Goal: Task Accomplishment & Management: Manage account settings

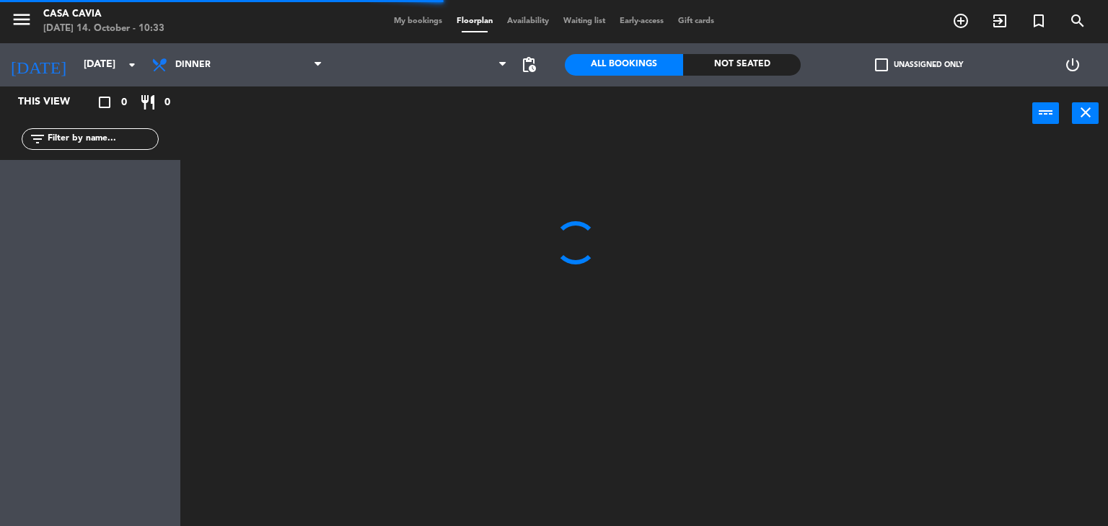
click at [411, 23] on span "My bookings" at bounding box center [417, 21] width 63 height 8
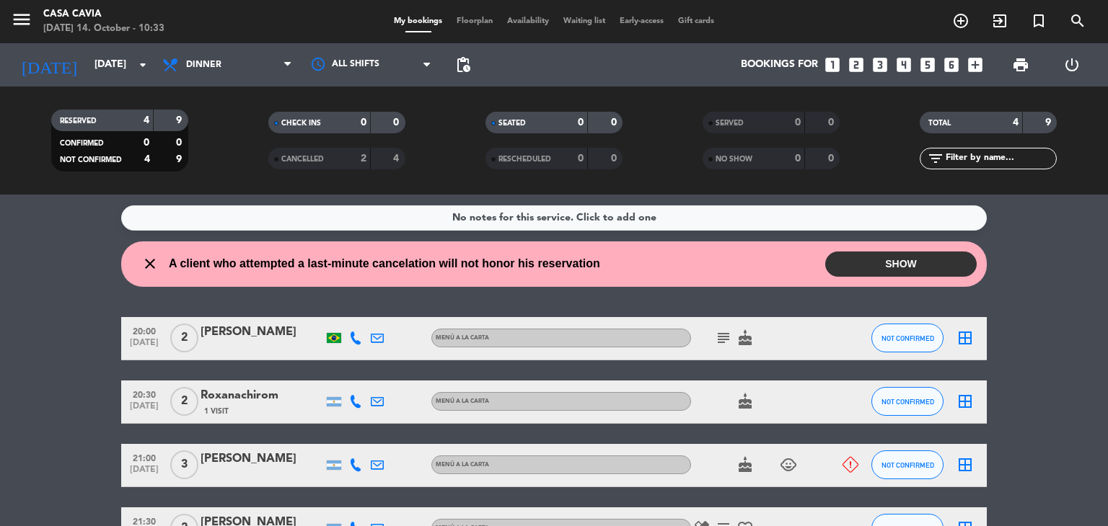
click at [908, 268] on button "SHOW" at bounding box center [900, 264] width 151 height 25
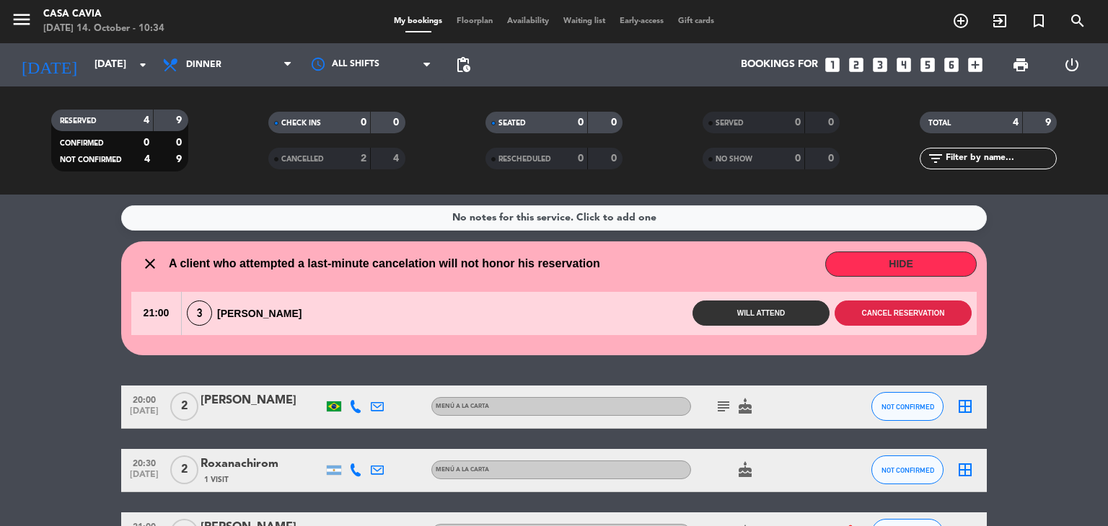
click at [903, 314] on button "Cancel reservation" at bounding box center [902, 313] width 137 height 25
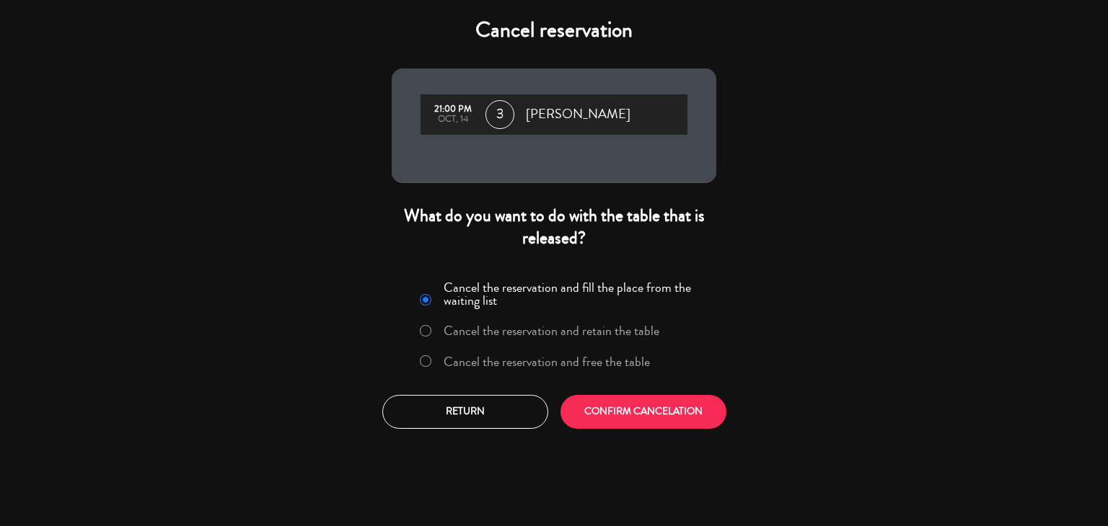
click at [611, 361] on label "Cancel the reservation and free the table" at bounding box center [546, 361] width 206 height 13
click at [637, 419] on button "CONFIRM CANCELATION" at bounding box center [643, 412] width 166 height 34
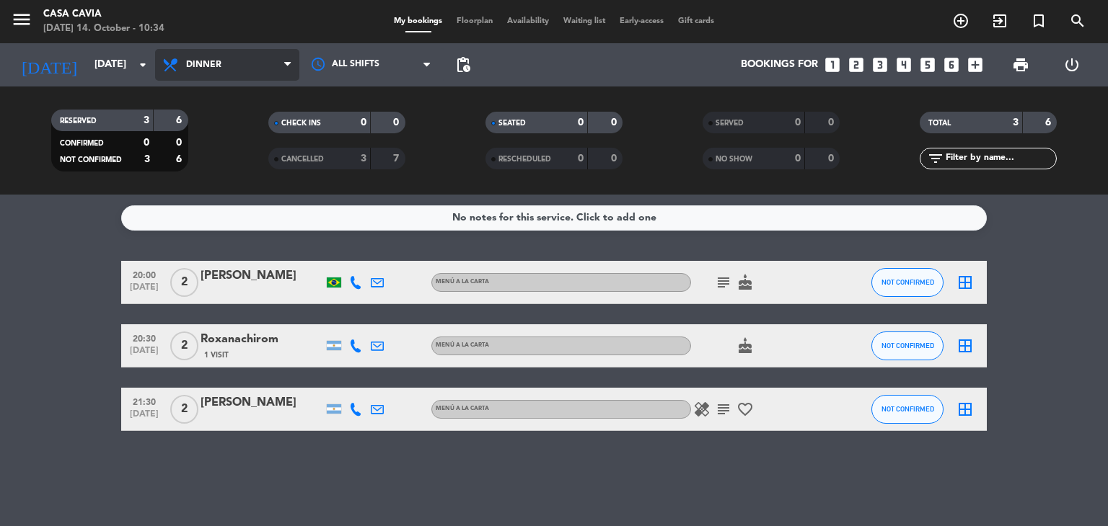
click at [247, 70] on span "Dinner" at bounding box center [227, 65] width 144 height 32
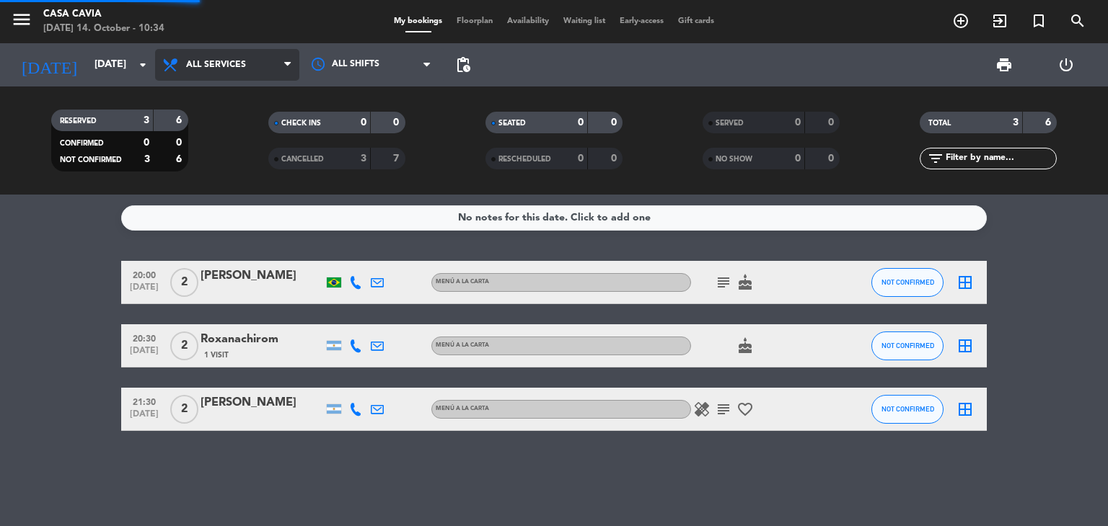
click at [254, 105] on div "menu Casa Cavia [DATE] 14. October - 10:34 My bookings Floorplan Availability W…" at bounding box center [554, 97] width 1108 height 195
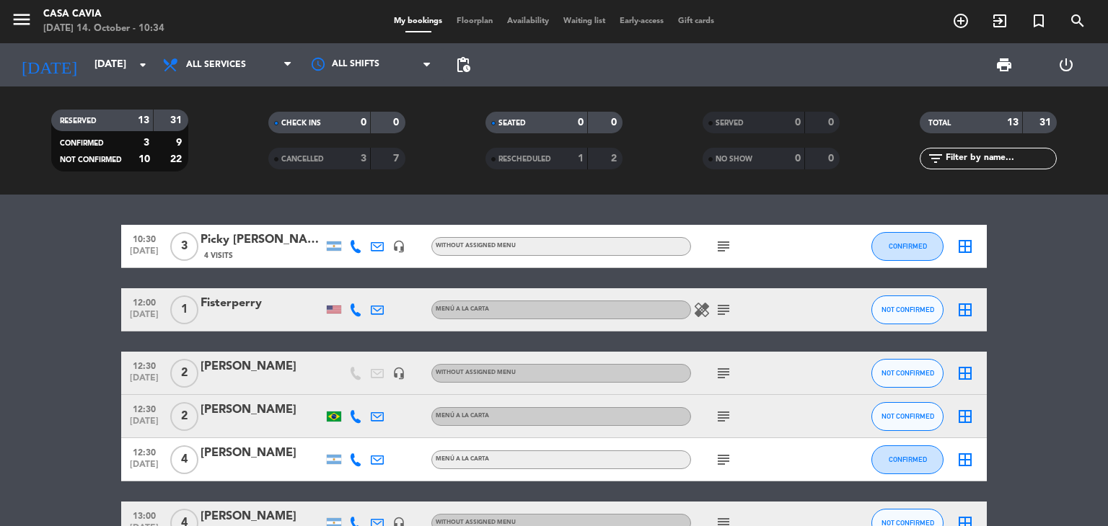
click at [720, 243] on icon "subject" at bounding box center [723, 246] width 17 height 17
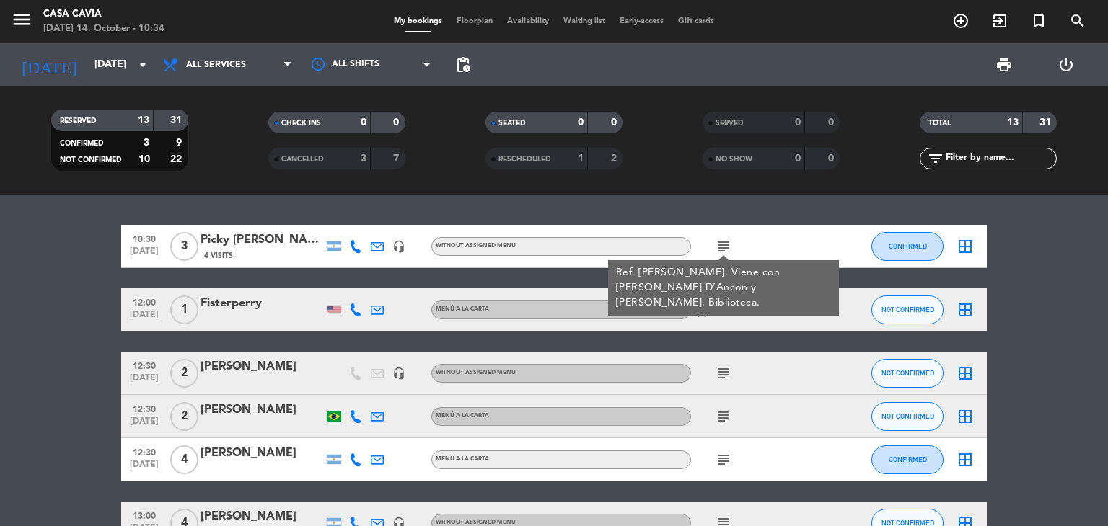
click at [720, 242] on icon "subject" at bounding box center [723, 246] width 17 height 17
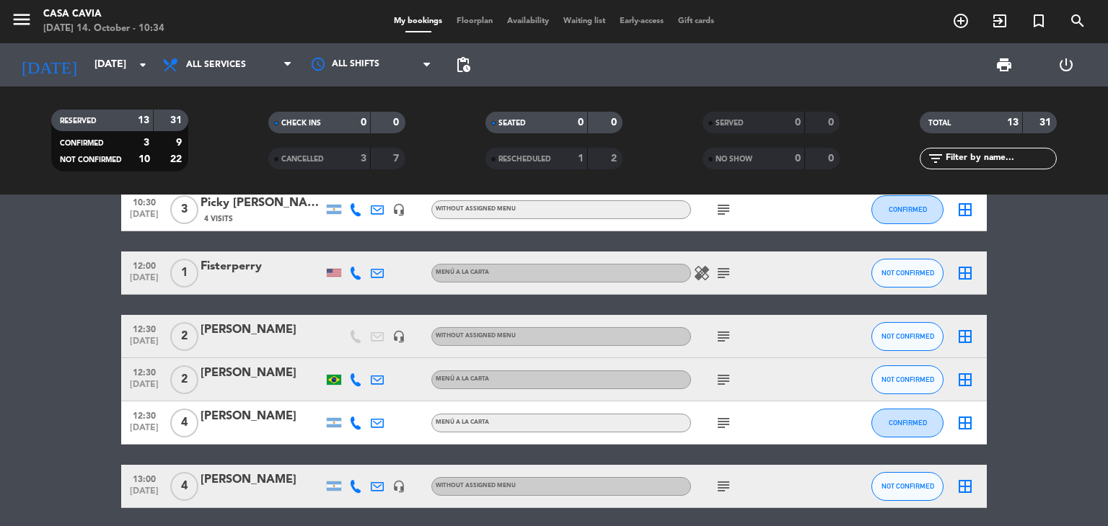
scroll to position [72, 0]
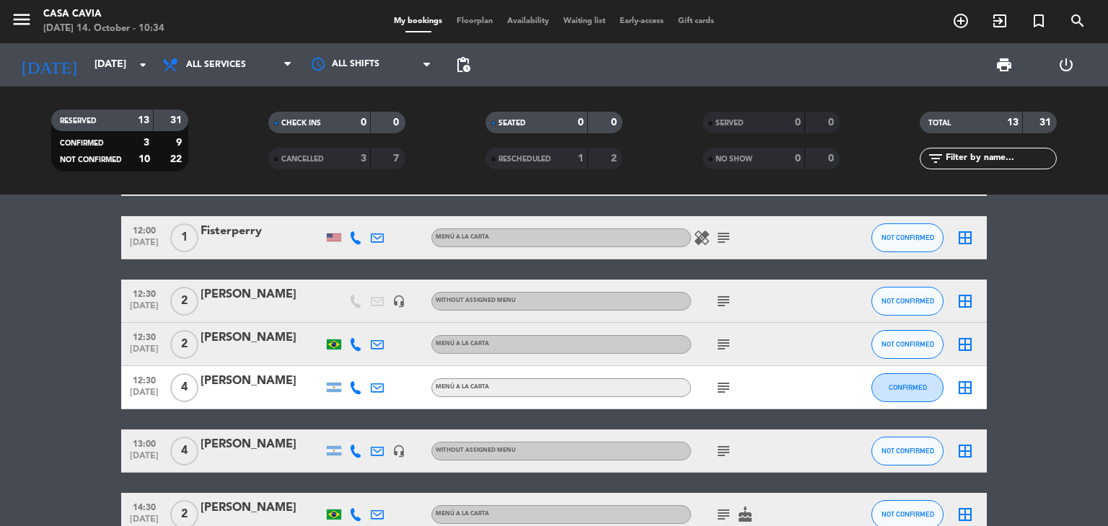
click at [723, 234] on icon "subject" at bounding box center [723, 237] width 17 height 17
click at [698, 241] on icon "healing" at bounding box center [701, 237] width 17 height 17
click at [725, 238] on icon "subject" at bounding box center [723, 237] width 17 height 17
click at [705, 239] on icon "healing" at bounding box center [701, 237] width 17 height 17
click at [725, 298] on icon "subject" at bounding box center [723, 301] width 17 height 17
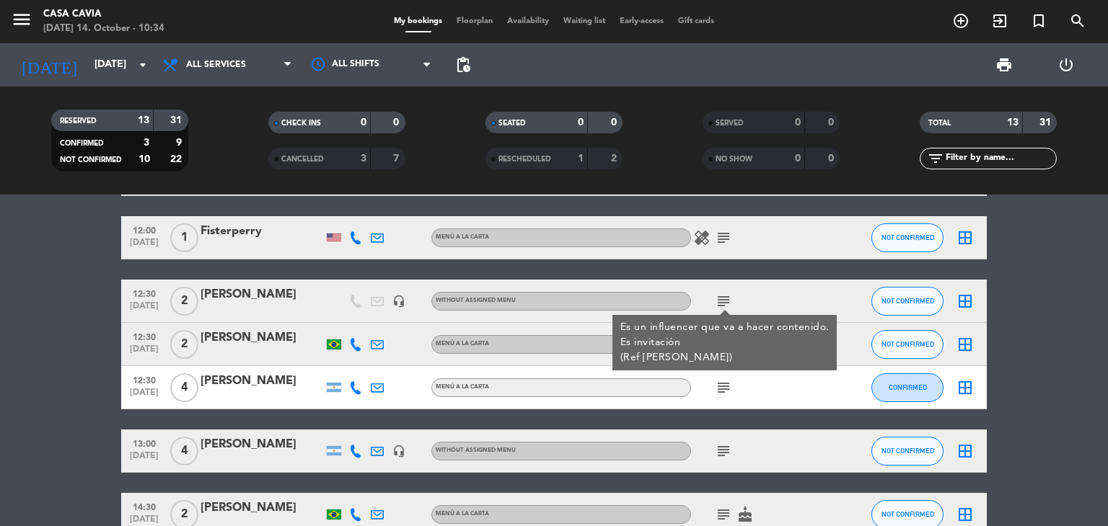
click at [721, 266] on div "10:30 [DATE] 3 Picky [PERSON_NAME] 4 Visits headset_mic Without assigned menu s…" at bounding box center [553, 525] width 865 height 744
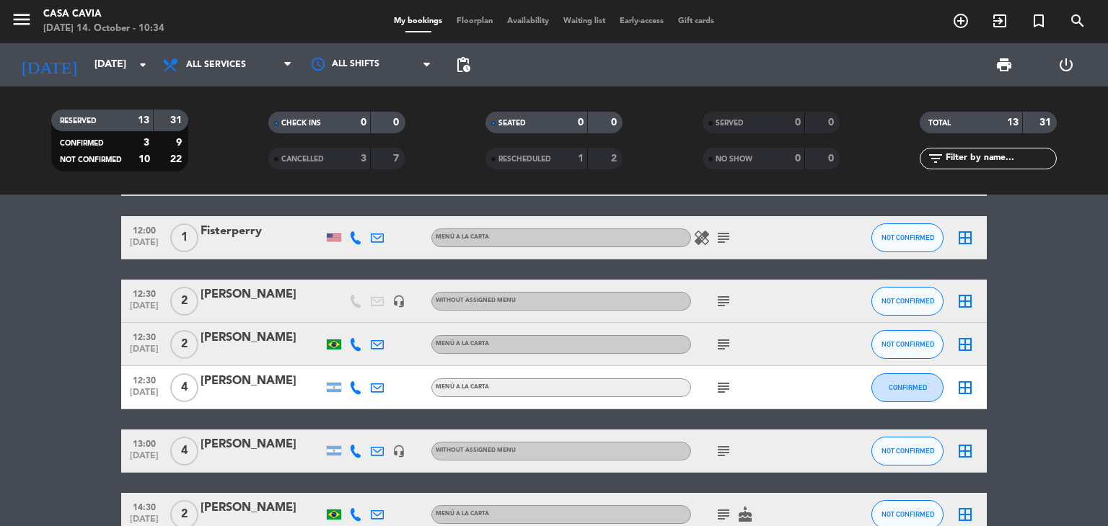
click at [727, 344] on icon "subject" at bounding box center [723, 344] width 17 height 17
click at [727, 343] on icon "subject" at bounding box center [723, 344] width 17 height 17
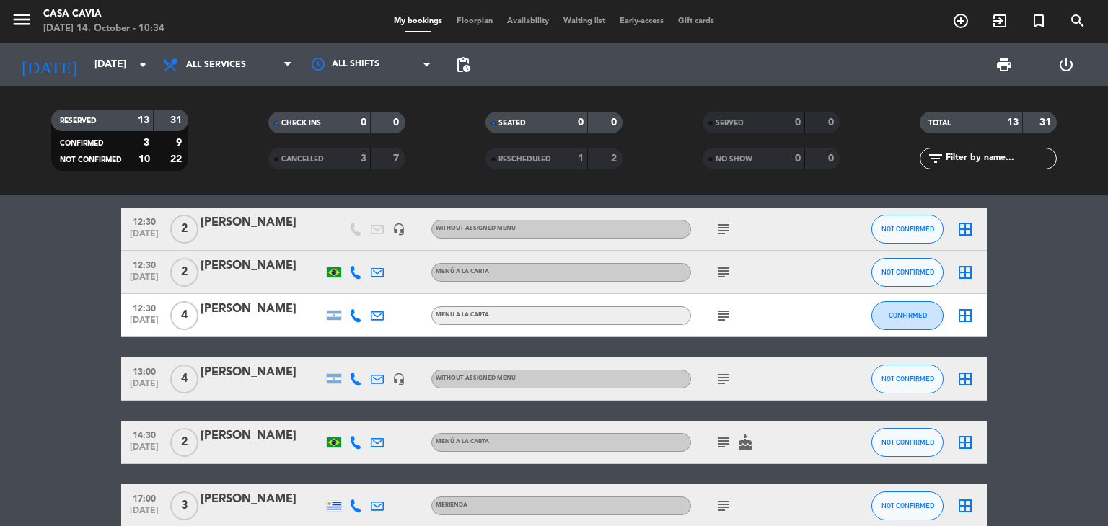
click at [728, 377] on icon "subject" at bounding box center [723, 379] width 17 height 17
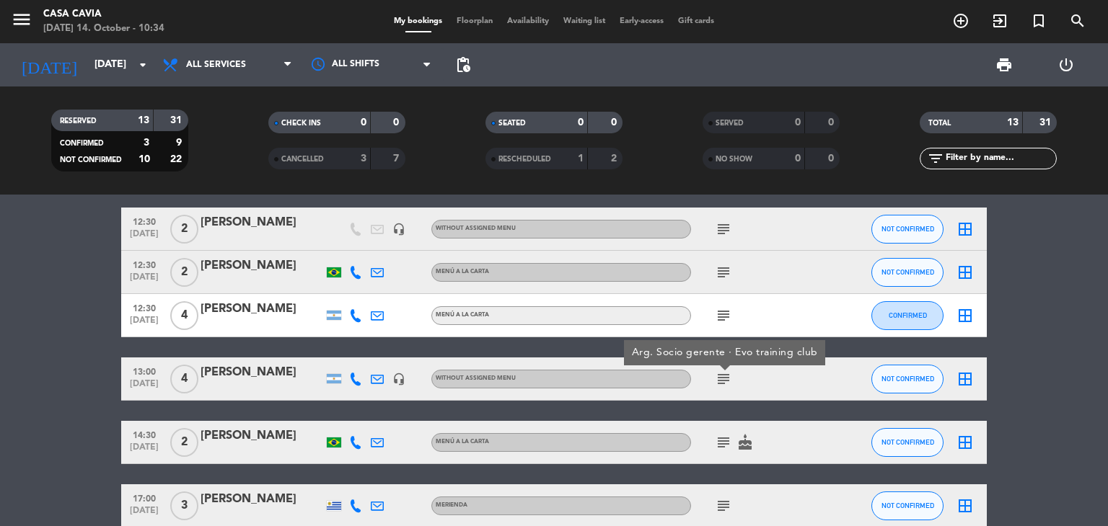
click at [721, 231] on icon "subject" at bounding box center [723, 229] width 17 height 17
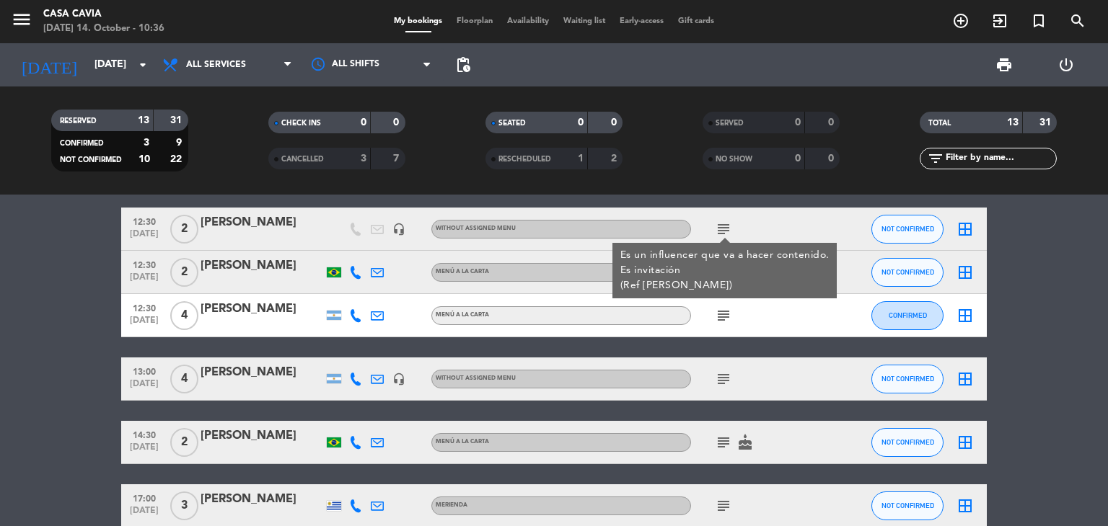
click at [67, 340] on bookings-row "10:30 [DATE] 3 Picky [PERSON_NAME] 4 Visits headset_mic Without assigned menu s…" at bounding box center [554, 453] width 1108 height 744
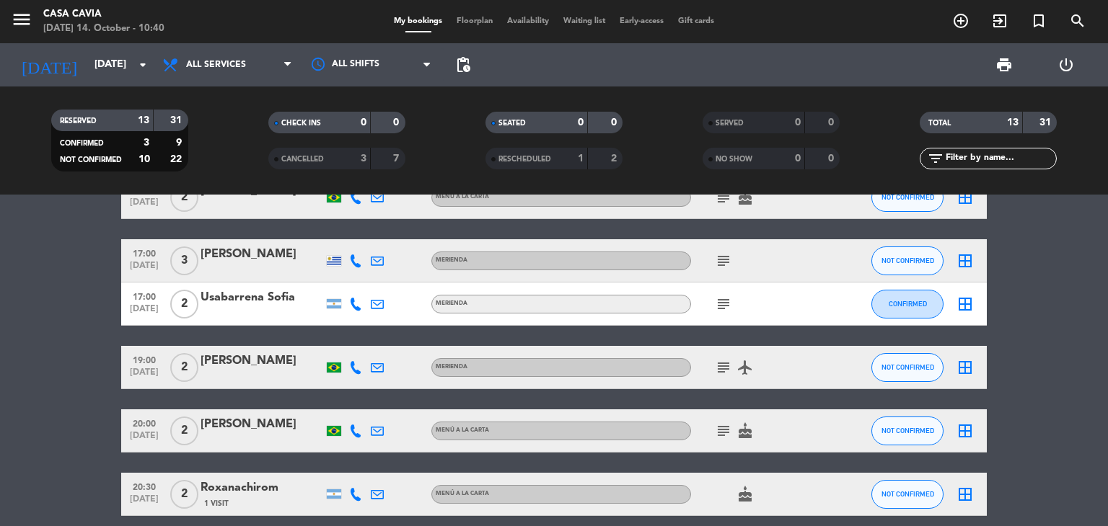
scroll to position [154, 0]
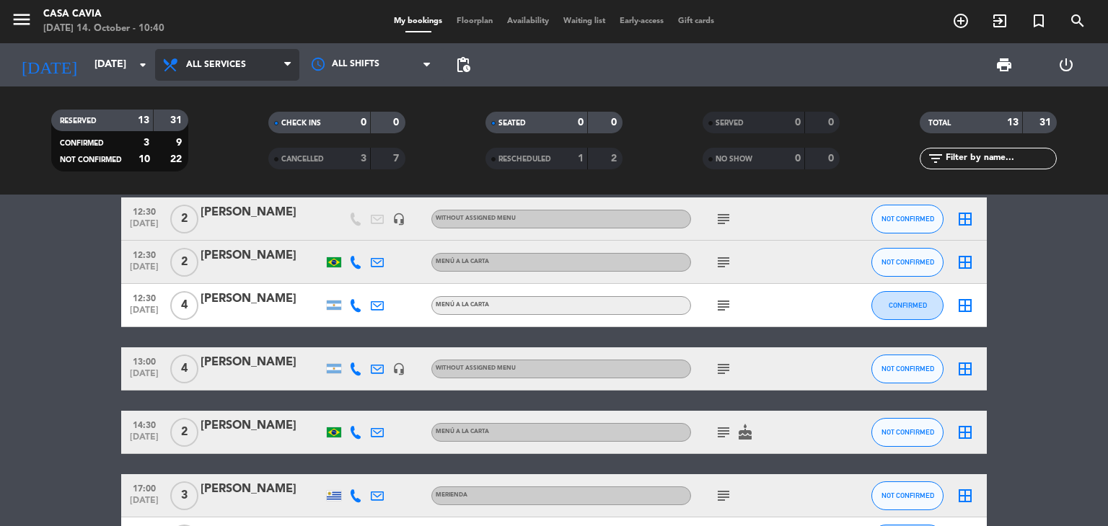
click at [257, 76] on span "All services" at bounding box center [227, 65] width 144 height 32
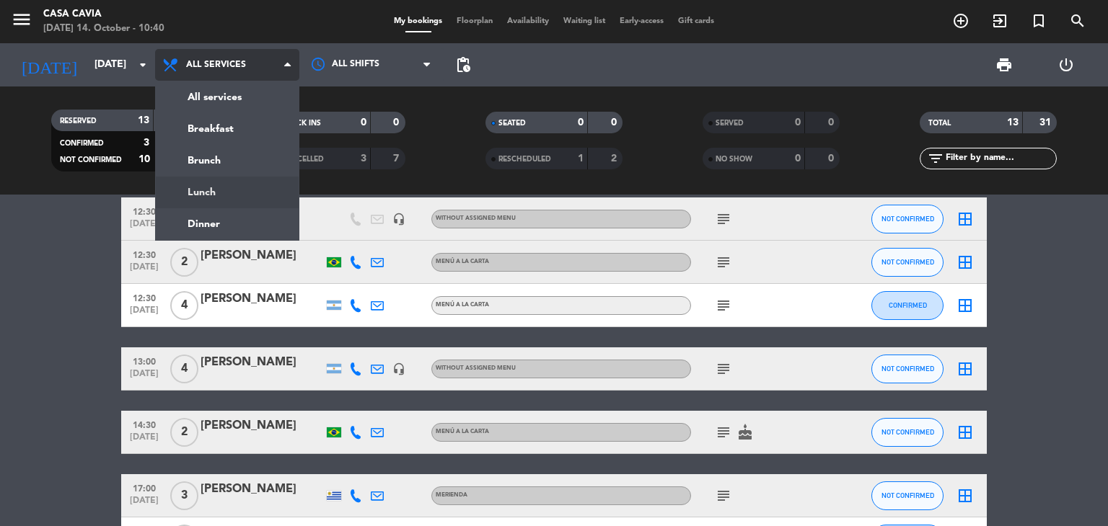
click at [255, 198] on ng-component "menu Casa Cavia [DATE] 14. October - 10:40 My bookings Floorplan Availability W…" at bounding box center [554, 263] width 1108 height 526
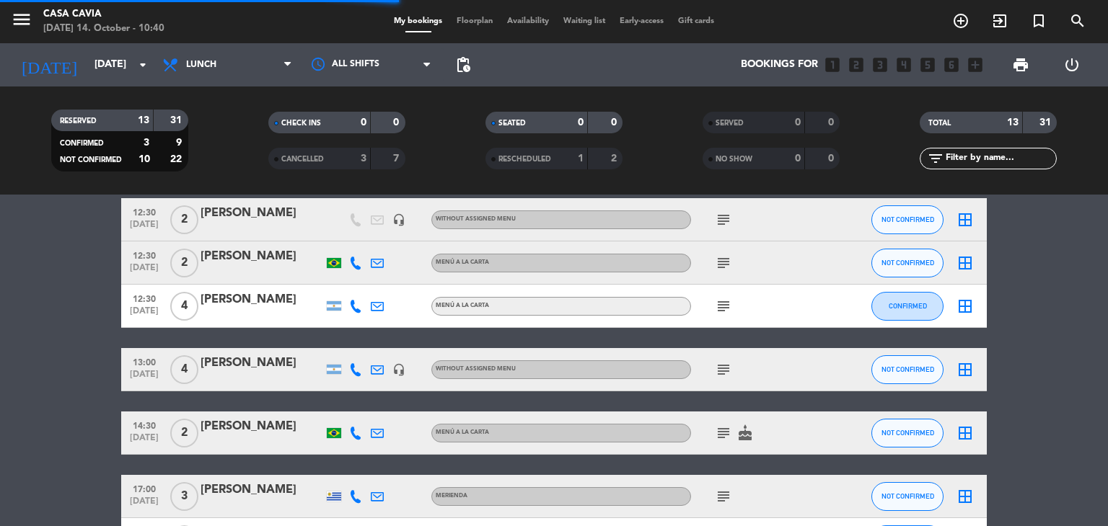
scroll to position [190, 0]
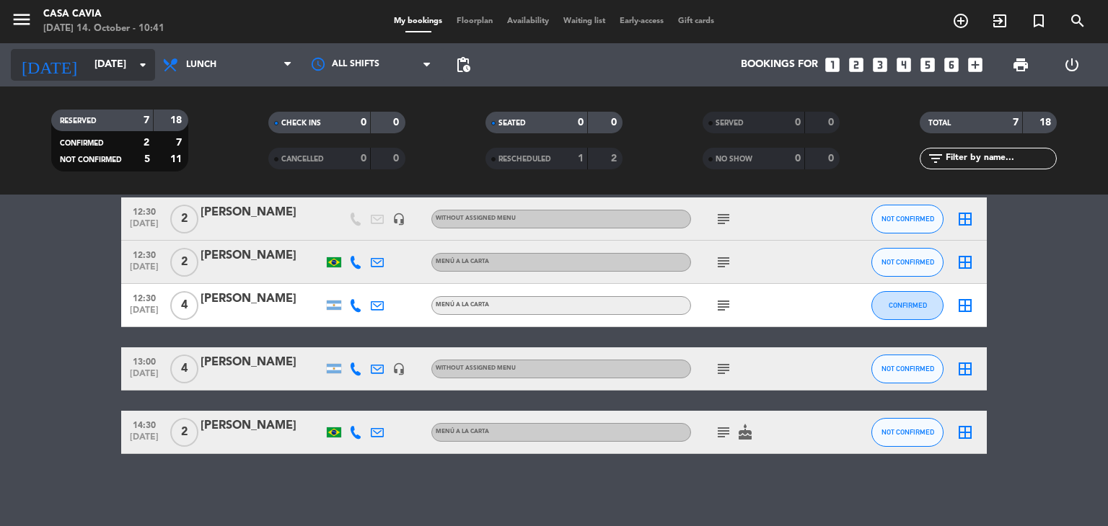
click at [107, 69] on input "[DATE]" at bounding box center [155, 65] width 137 height 26
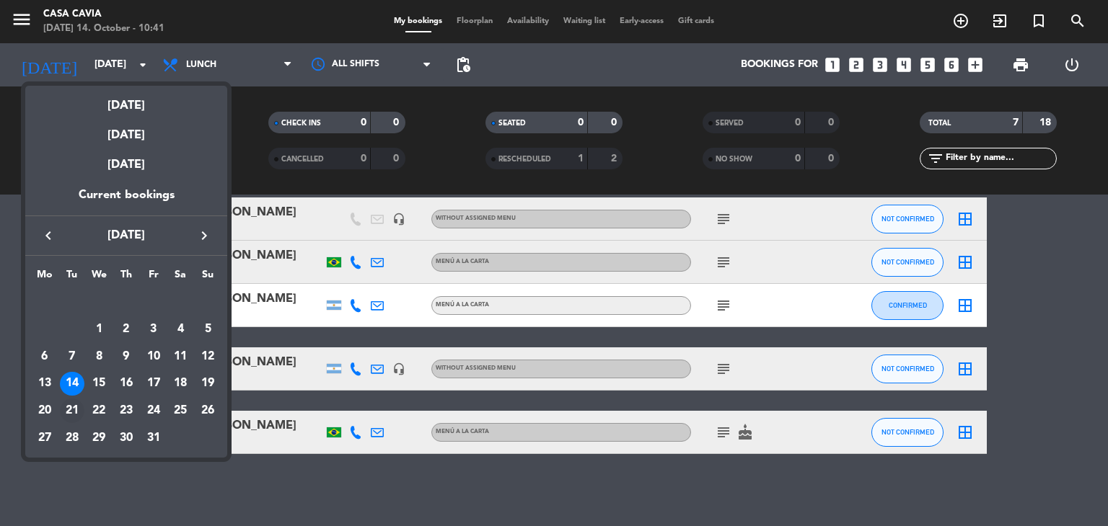
click at [74, 407] on div "21" at bounding box center [72, 411] width 25 height 25
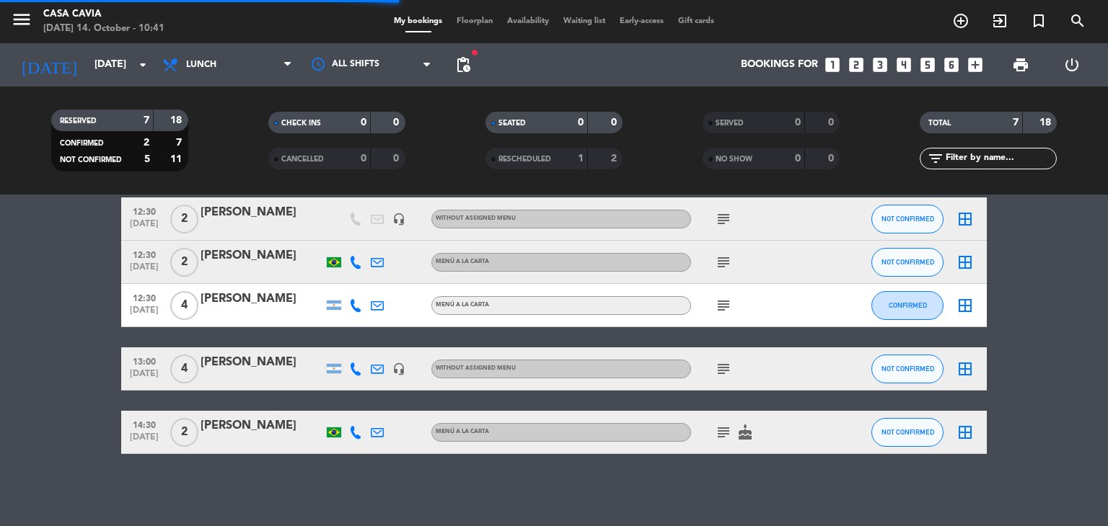
scroll to position [0, 0]
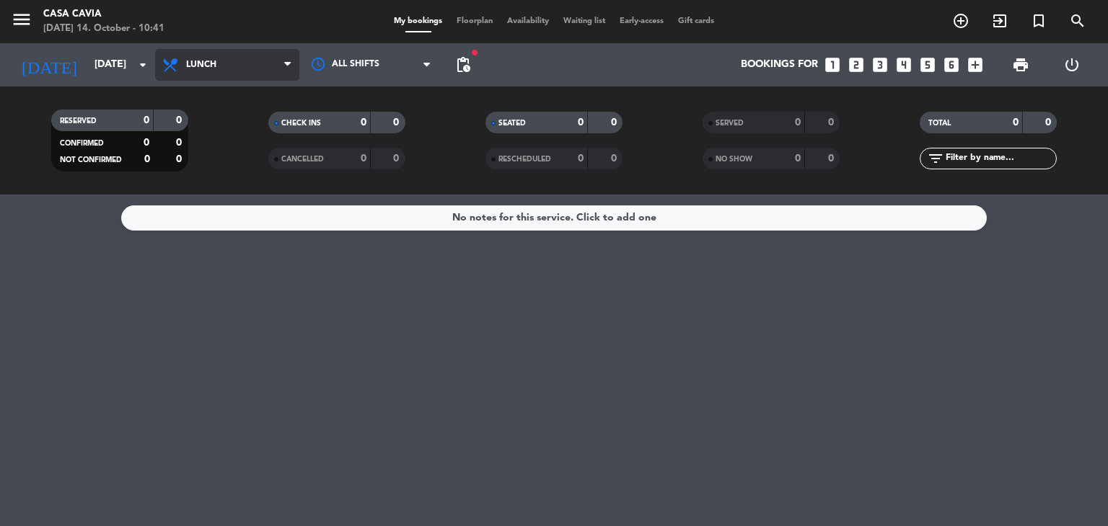
click at [232, 52] on span "Lunch" at bounding box center [227, 65] width 144 height 32
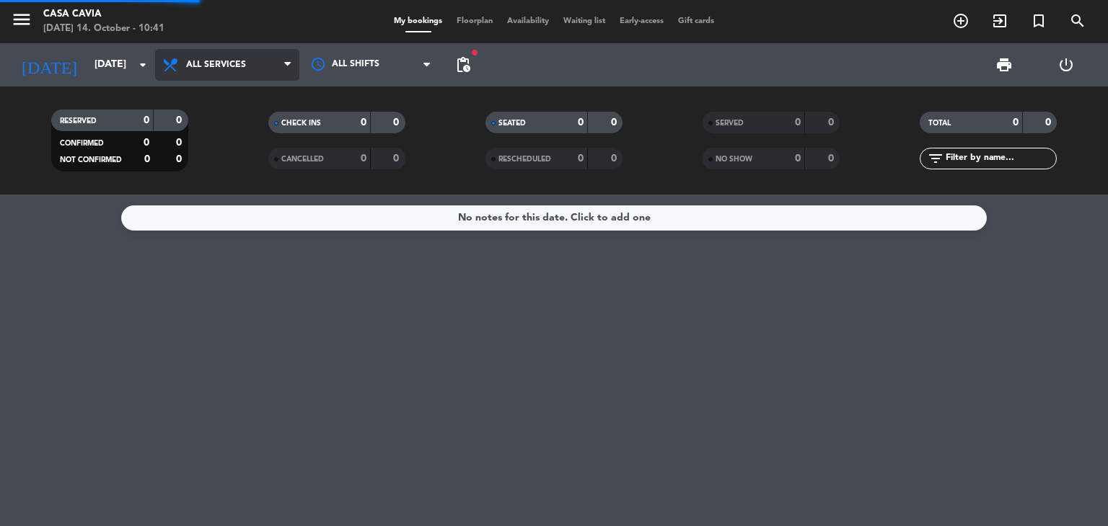
click at [239, 95] on div "menu Casa Cavia [DATE] 14. October - 10:41 My bookings Floorplan Availability W…" at bounding box center [554, 97] width 1108 height 195
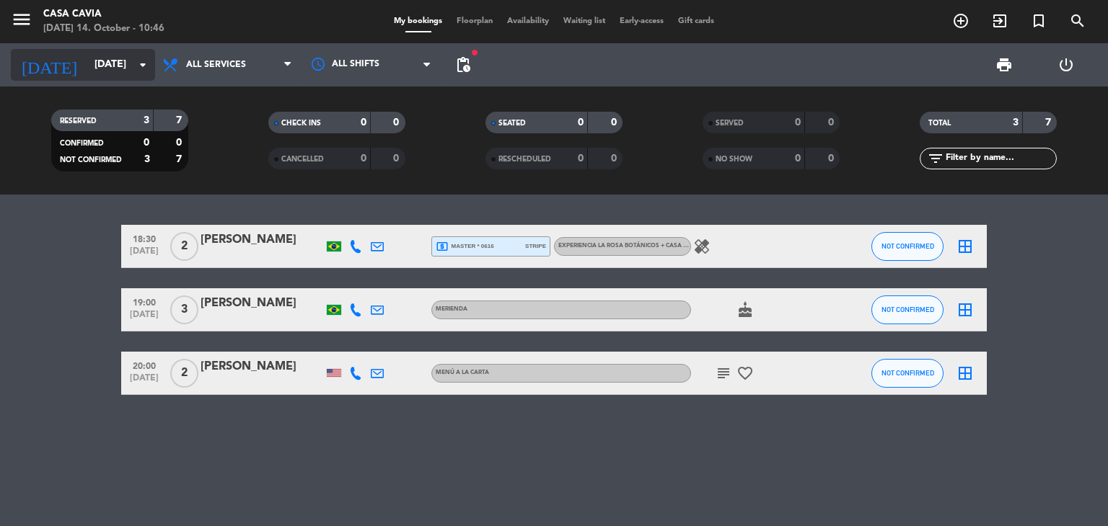
click at [91, 74] on input "[DATE]" at bounding box center [155, 65] width 137 height 26
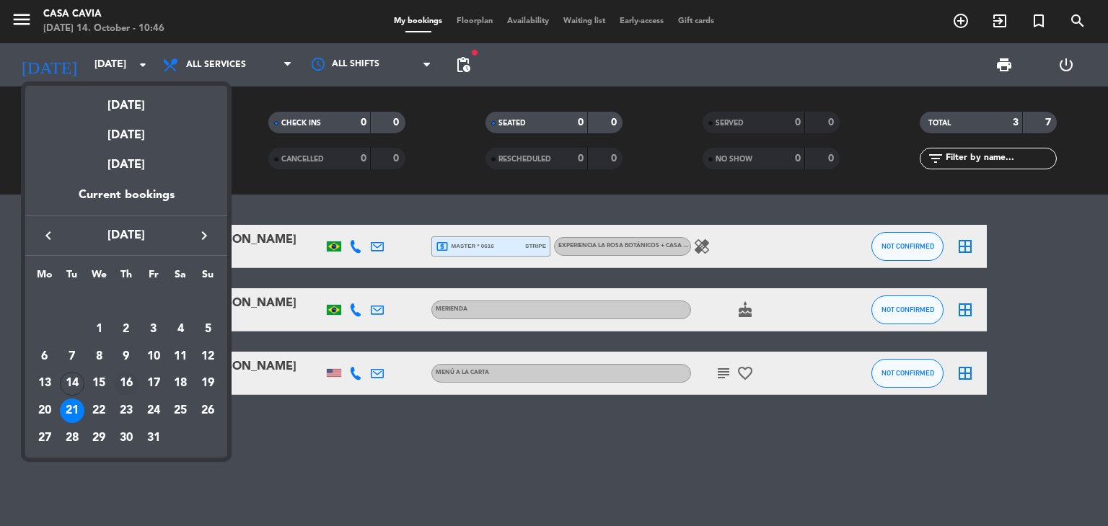
click at [133, 386] on div "16" at bounding box center [126, 384] width 25 height 25
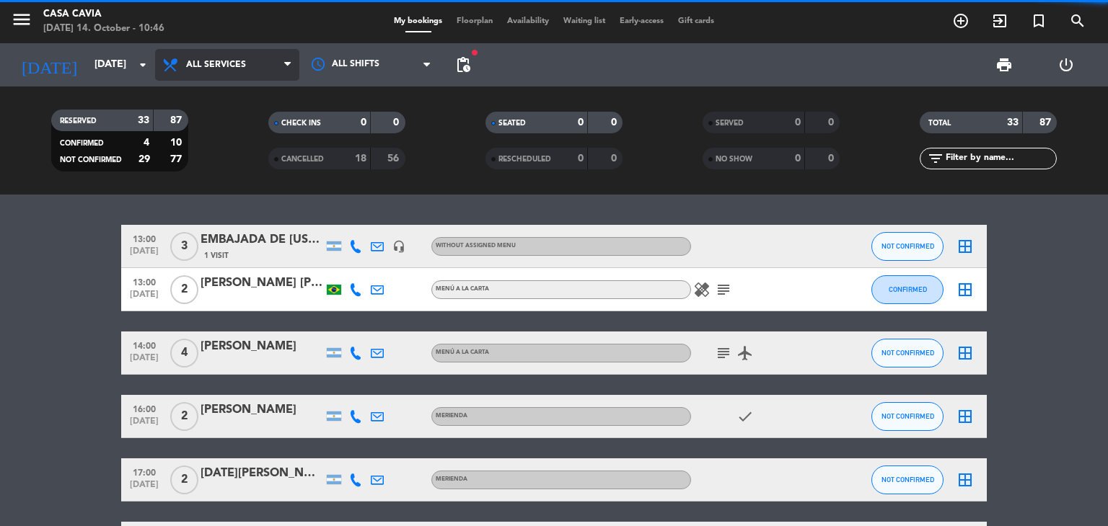
click at [273, 68] on span "All services" at bounding box center [227, 65] width 144 height 32
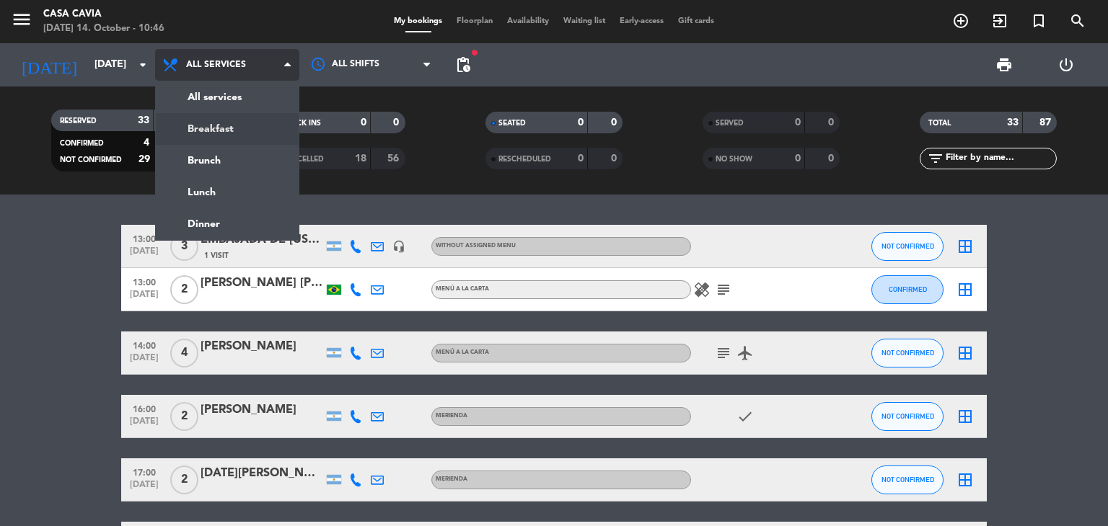
click at [248, 133] on div "menu Casa Cavia [DATE] 14. October - 10:46 My bookings Floorplan Availability W…" at bounding box center [554, 97] width 1108 height 195
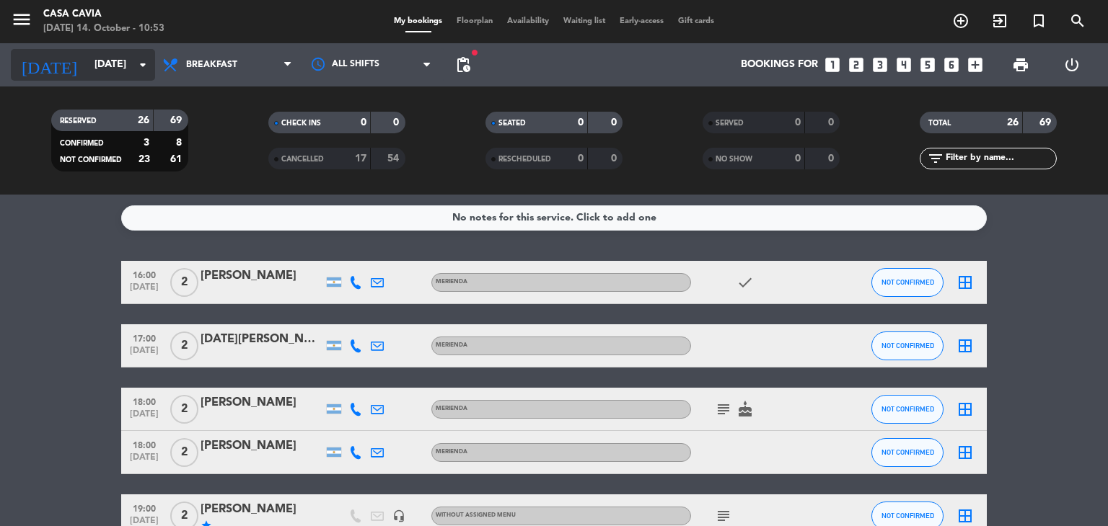
click at [110, 64] on input "[DATE]" at bounding box center [155, 65] width 137 height 26
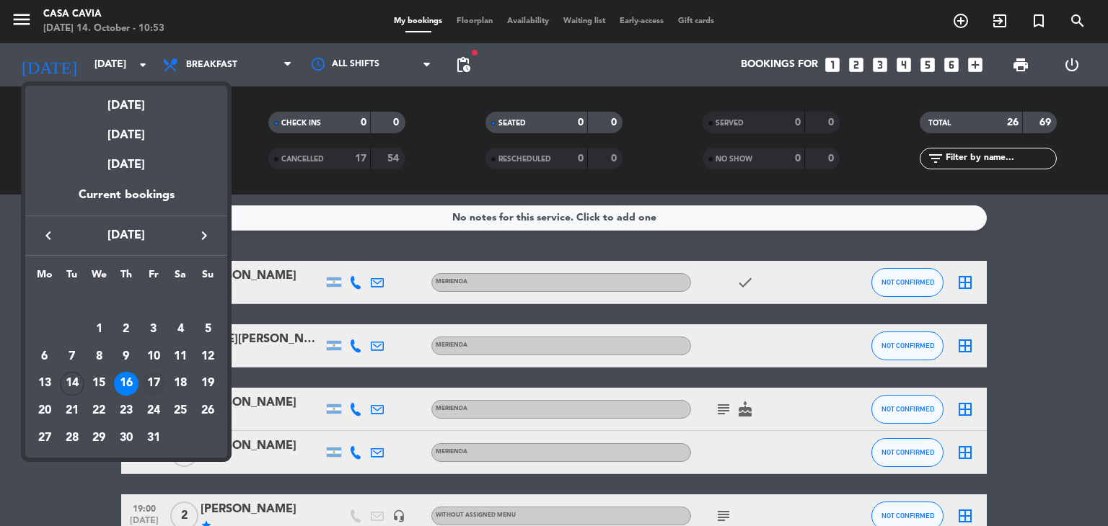
click at [158, 384] on div "17" at bounding box center [153, 384] width 25 height 25
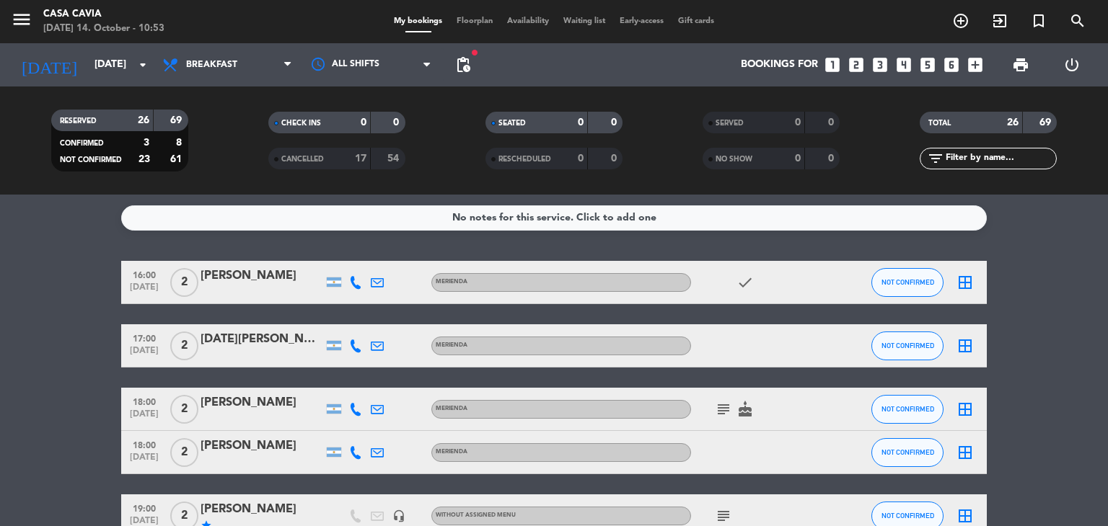
type input "[DATE]"
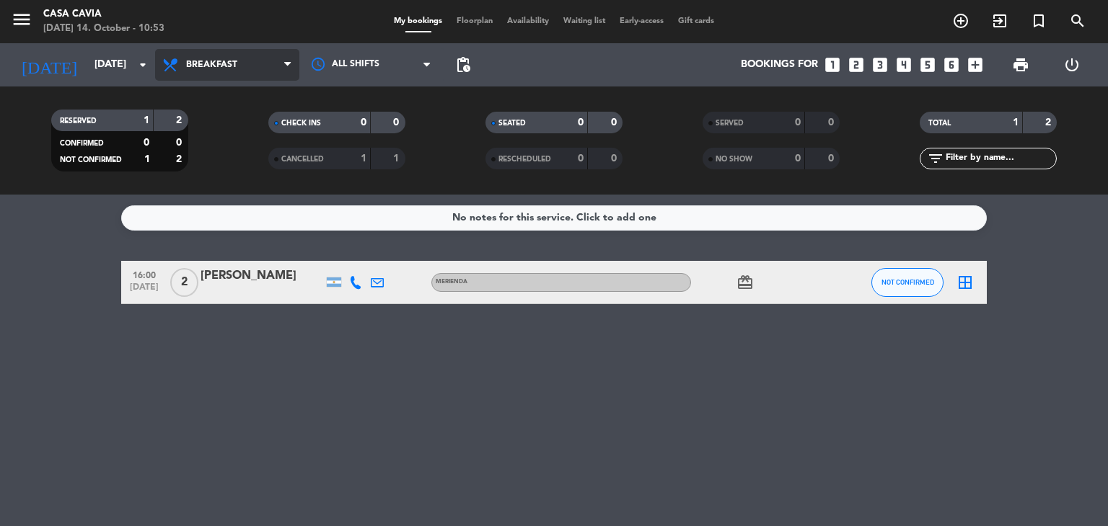
click at [208, 71] on span "Breakfast" at bounding box center [227, 65] width 144 height 32
click at [227, 196] on ng-component "menu Casa Cavia [DATE] 14. October - 10:53 My bookings Floorplan Availability W…" at bounding box center [554, 263] width 1108 height 526
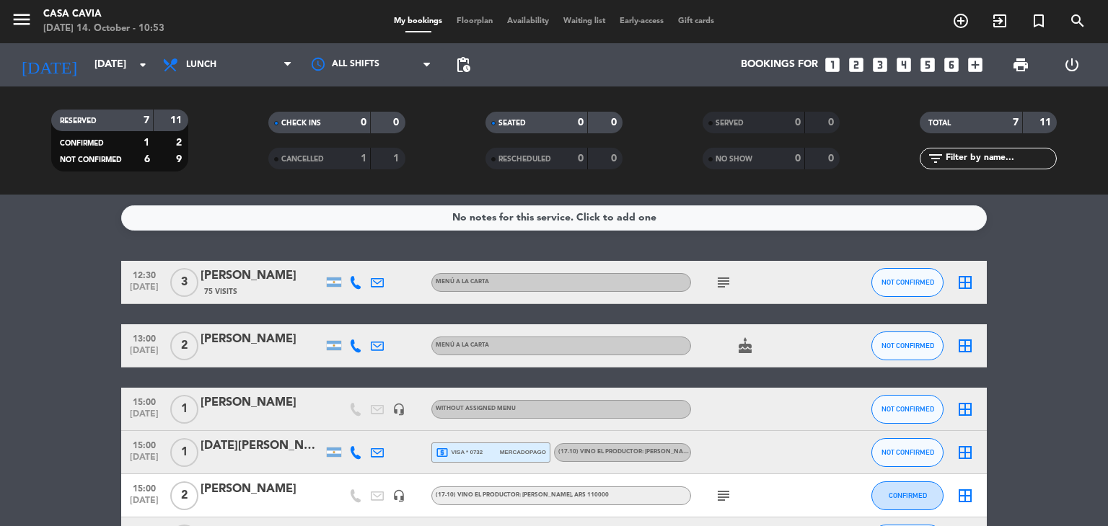
scroll to position [144, 0]
